Goal: Check status: Check status

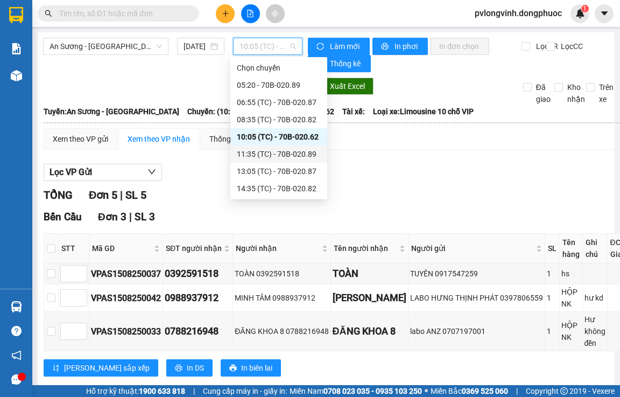
click at [310, 153] on div "11:35 (TC) - 70B-020.89" at bounding box center [279, 154] width 84 height 12
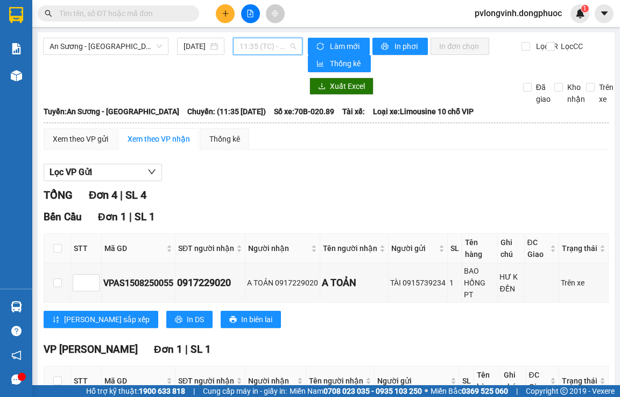
click at [255, 50] on span "11:35 (TC) - 70B-020.89" at bounding box center [268, 46] width 57 height 16
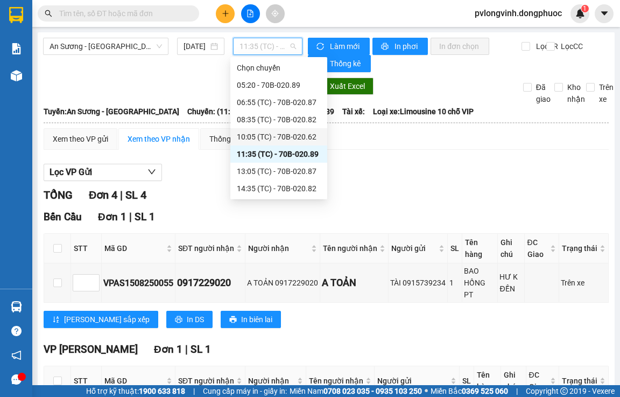
click at [293, 136] on div "10:05 (TC) - 70B-020.62" at bounding box center [279, 137] width 84 height 12
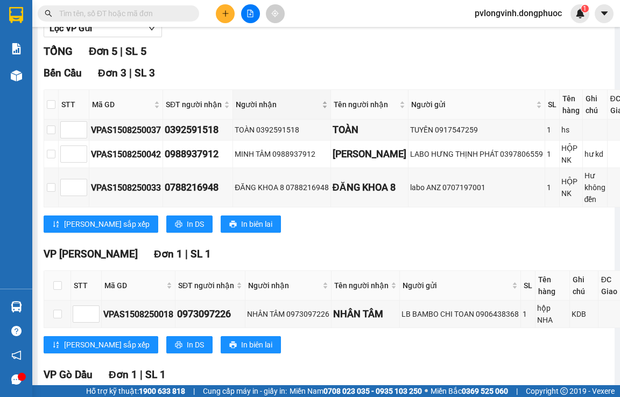
scroll to position [253, 0]
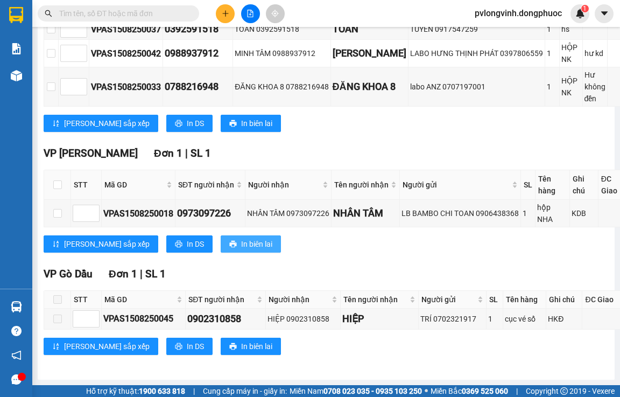
scroll to position [253, 0]
